Goal: Use online tool/utility

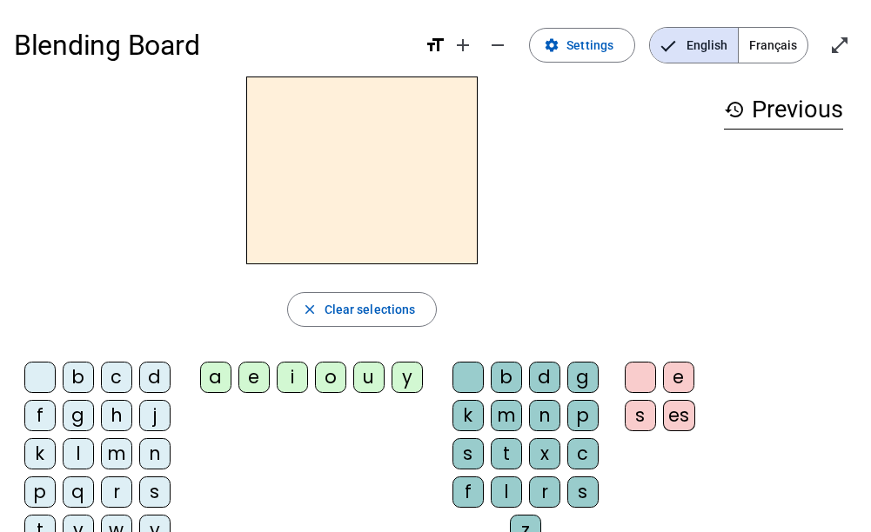
click at [286, 378] on div "i" at bounding box center [292, 377] width 31 height 31
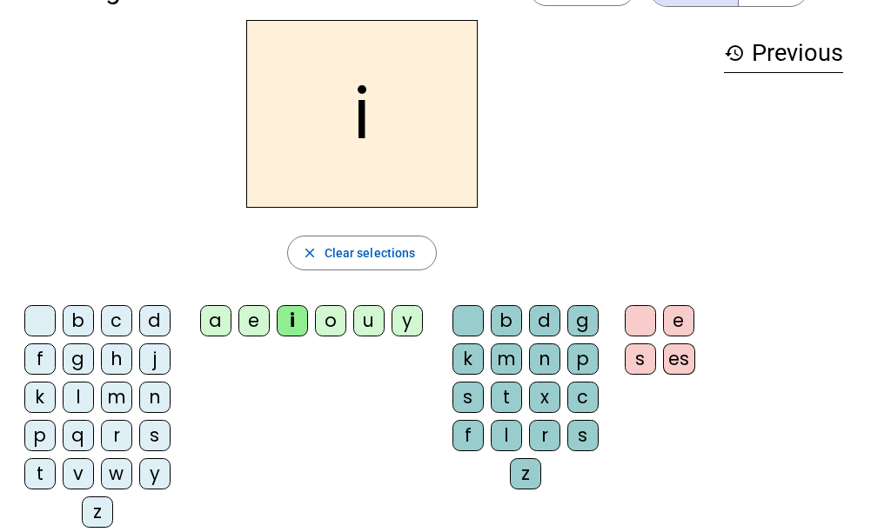
scroll to position [87, 0]
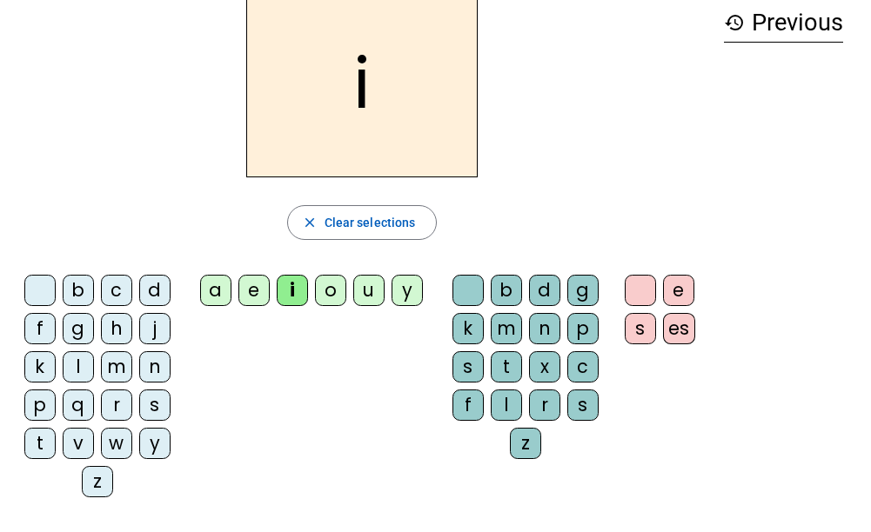
click at [583, 359] on div "c" at bounding box center [582, 366] width 31 height 31
click at [289, 283] on div "i" at bounding box center [292, 290] width 31 height 31
drag, startPoint x: 282, startPoint y: 291, endPoint x: 366, endPoint y: 351, distance: 103.6
click at [366, 351] on div "b c d f g h j k l m n p q r s t v w y z a e i o u y b d g k m n p s t x c f l r…" at bounding box center [362, 390] width 696 height 244
drag, startPoint x: 366, startPoint y: 351, endPoint x: 311, endPoint y: 364, distance: 56.1
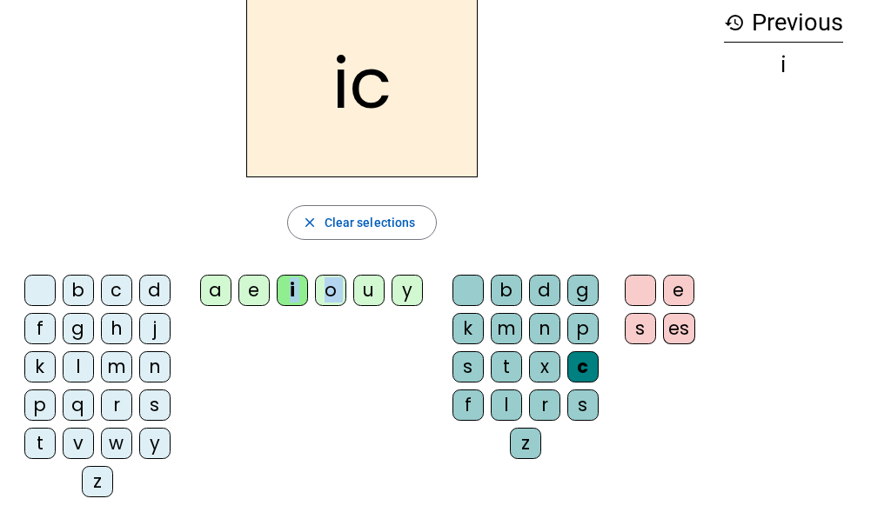
click at [311, 364] on div "b c d f g h j k l m n p q r s t v w y z a e i o u y b d g k m n p s t x c f l r…" at bounding box center [362, 390] width 696 height 244
drag, startPoint x: 398, startPoint y: 76, endPoint x: 400, endPoint y: 104, distance: 27.9
click at [400, 104] on h2 "ic" at bounding box center [361, 84] width 231 height 188
click at [407, 39] on h2 "ic" at bounding box center [361, 84] width 231 height 188
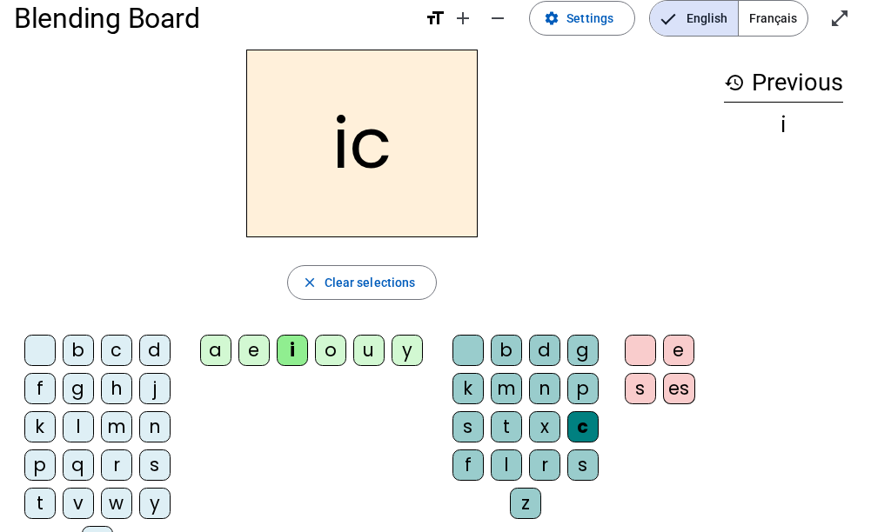
scroll to position [0, 0]
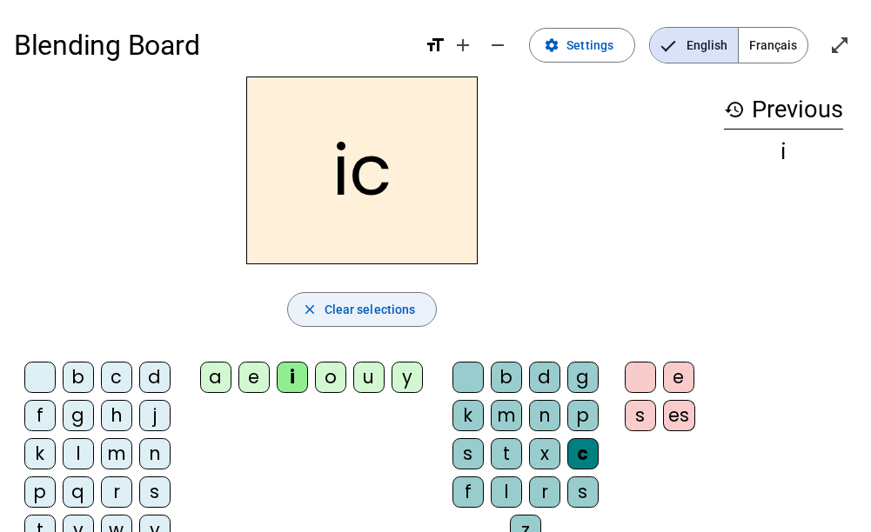
click at [315, 316] on mat-icon "close" at bounding box center [310, 310] width 16 height 16
